Goal: Transaction & Acquisition: Book appointment/travel/reservation

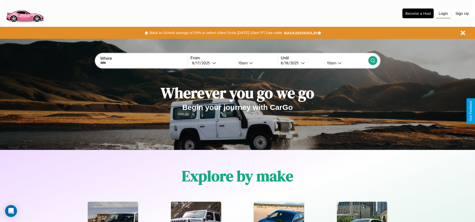
click at [443, 13] on button "Login" at bounding box center [443, 14] width 14 height 10
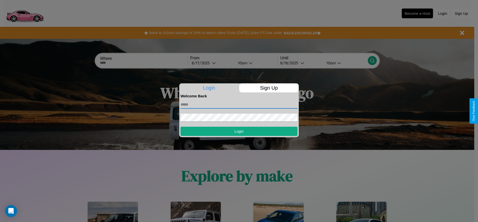
click at [239, 104] on input "text" at bounding box center [239, 105] width 117 height 8
type input "**********"
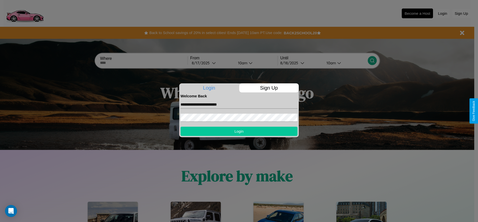
click at [239, 131] on button "Login" at bounding box center [239, 131] width 117 height 9
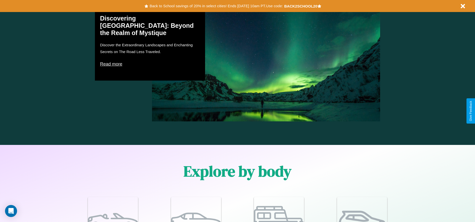
scroll to position [437, 0]
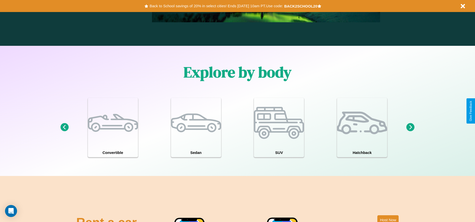
click at [410, 127] on icon at bounding box center [410, 127] width 8 height 8
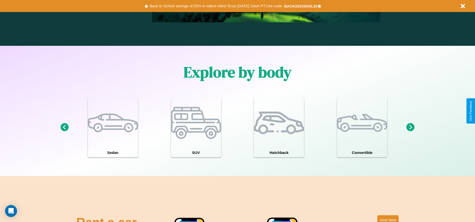
click at [64, 127] on icon at bounding box center [64, 127] width 8 height 8
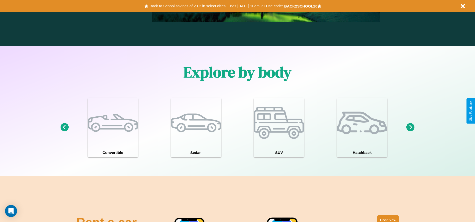
click at [64, 127] on icon at bounding box center [64, 127] width 8 height 8
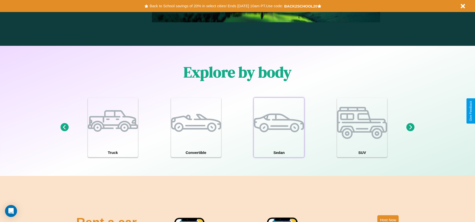
click at [279, 127] on div at bounding box center [279, 123] width 50 height 50
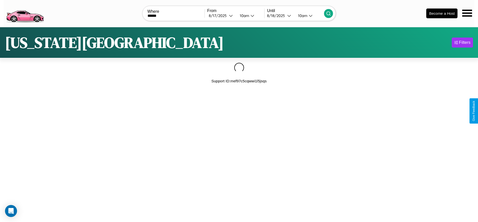
type input "******"
click at [329, 13] on icon at bounding box center [328, 13] width 5 height 5
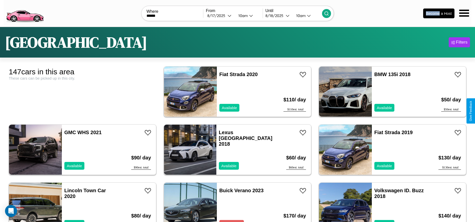
scroll to position [2564, 0]
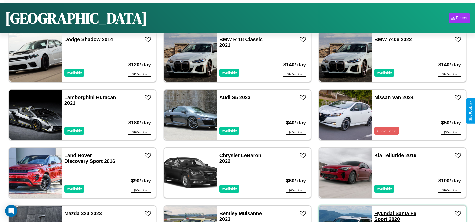
click at [381, 213] on link "Hyundai Santa Fe Sport 2020" at bounding box center [395, 216] width 42 height 11
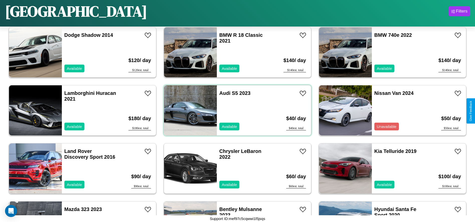
scroll to position [1971, 0]
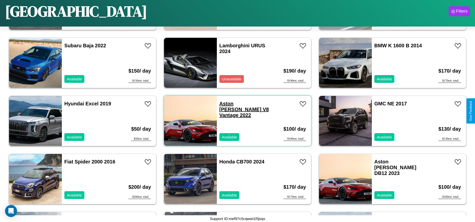
click at [232, 104] on link "Aston Martin V8 Vantage 2022" at bounding box center [244, 109] width 50 height 17
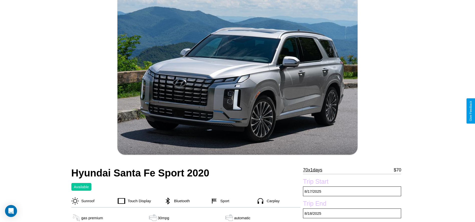
scroll to position [160, 0]
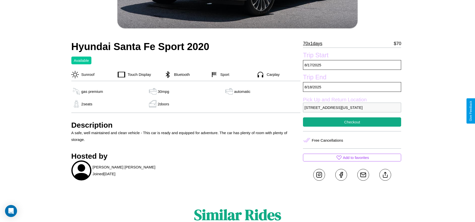
click at [352, 111] on p "8171 Meadow Lane Boston Massachusetts 85777 United States" at bounding box center [352, 108] width 98 height 10
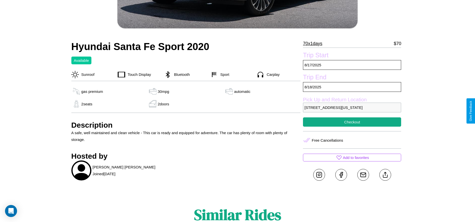
click at [352, 111] on p "8171 Meadow Lane Boston Massachusetts 85777 United States" at bounding box center [352, 108] width 98 height 10
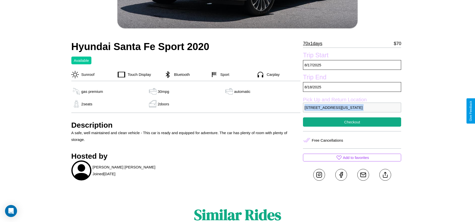
click at [352, 111] on p "8171 Meadow Lane Boston Massachusetts 85777 United States" at bounding box center [352, 108] width 98 height 10
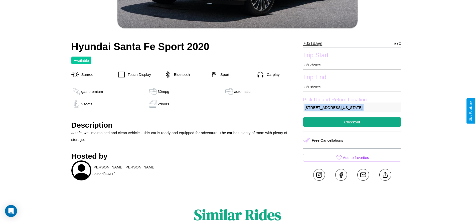
click at [352, 111] on p "8171 Meadow Lane Boston Massachusetts 85777 United States" at bounding box center [352, 108] width 98 height 10
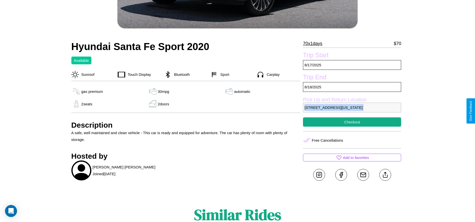
click at [352, 111] on p "8171 Meadow Lane Boston Massachusetts 85777 United States" at bounding box center [352, 108] width 98 height 10
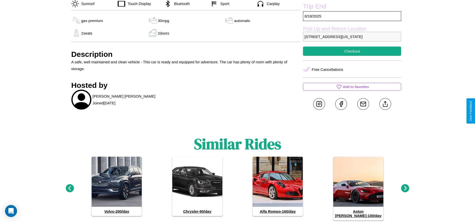
scroll to position [248, 0]
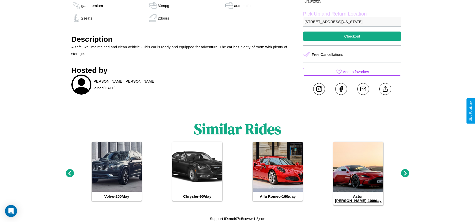
click at [405, 175] on icon at bounding box center [405, 173] width 8 height 8
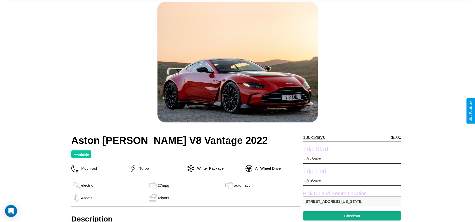
scroll to position [55, 0]
